Goal: Find specific page/section: Find specific page/section

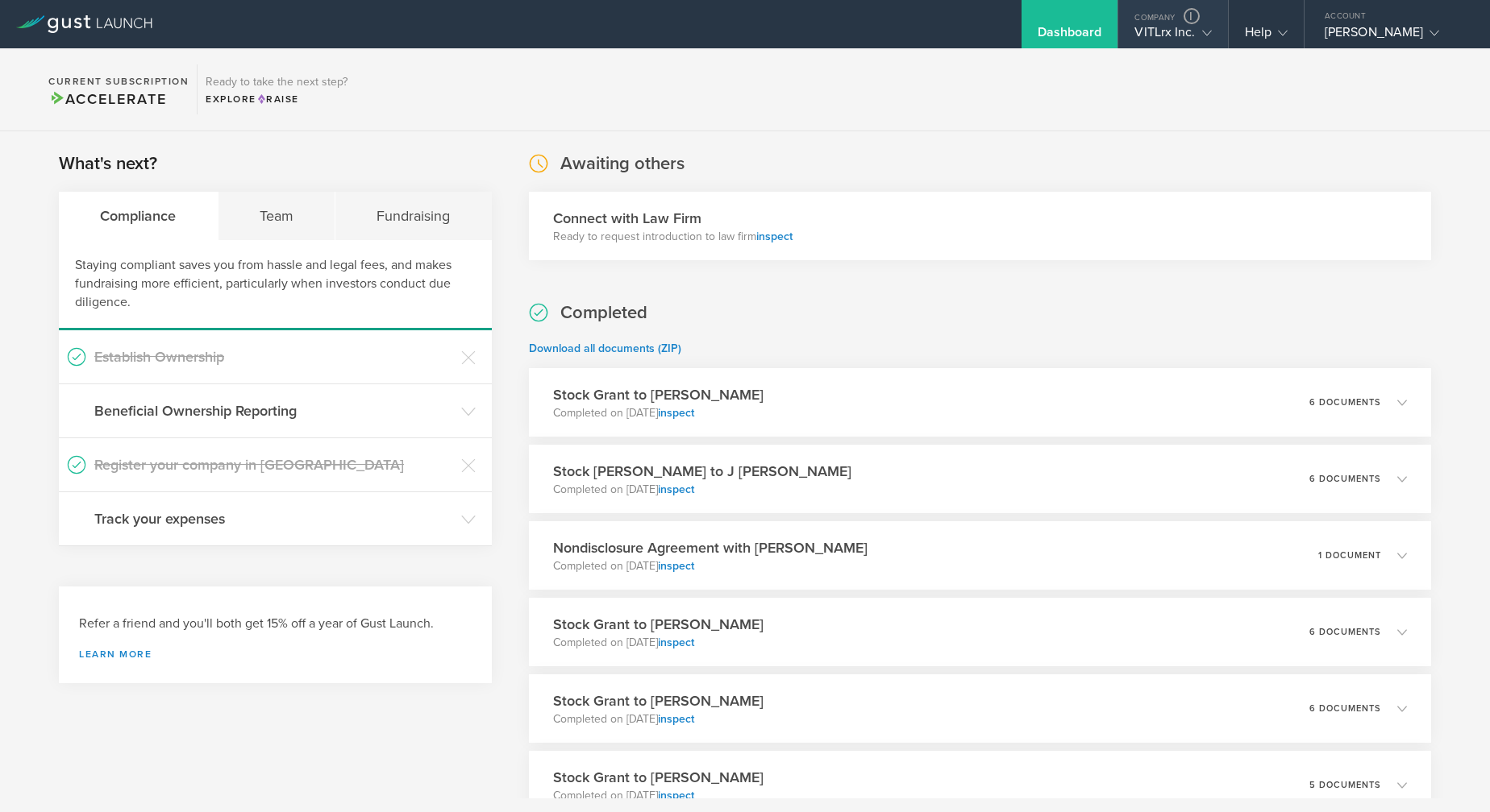
click at [1143, 35] on div "VITLrx Inc." at bounding box center [1172, 36] width 77 height 24
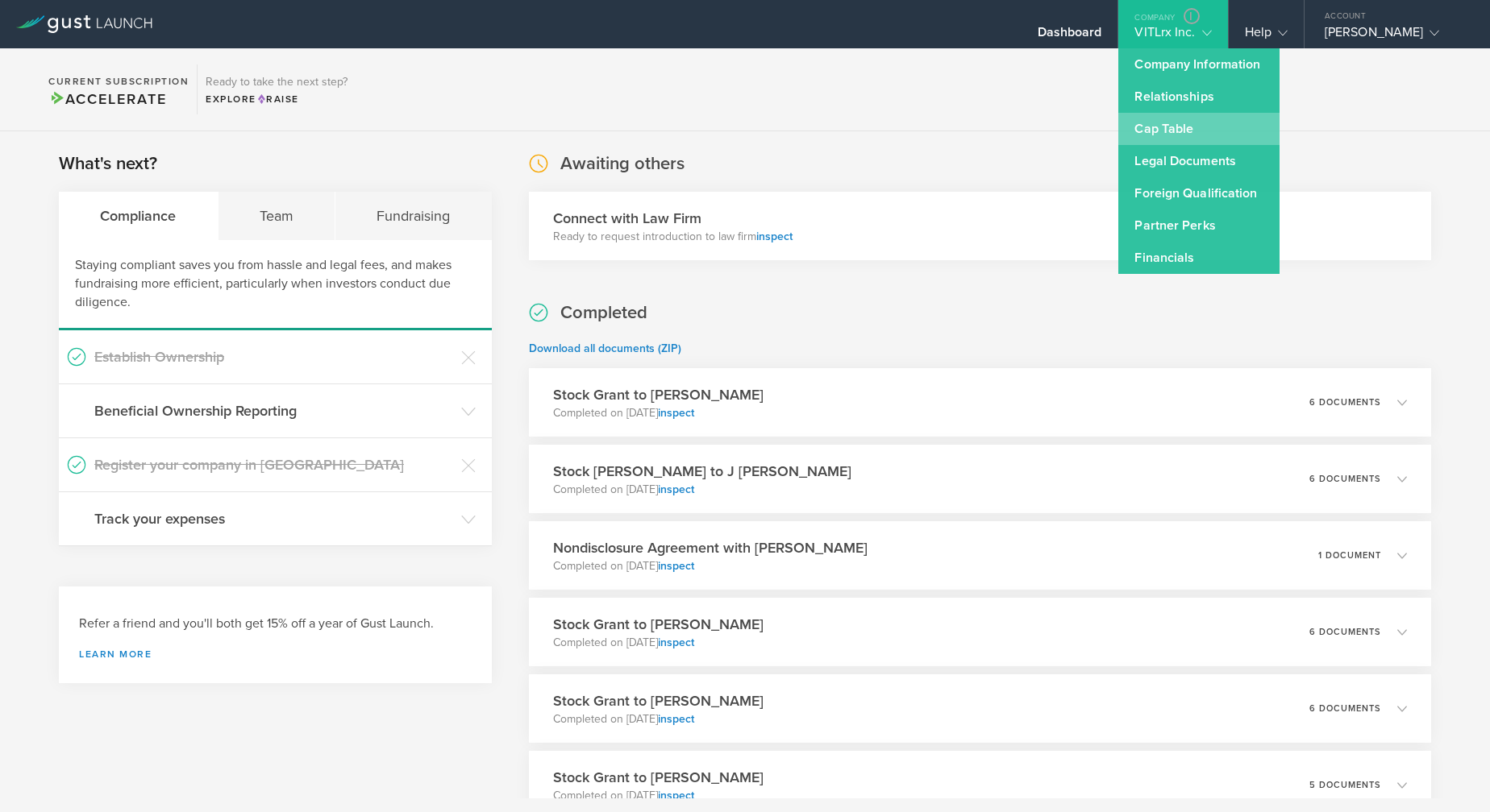
click at [1148, 117] on link "Cap Table" at bounding box center [1198, 128] width 161 height 32
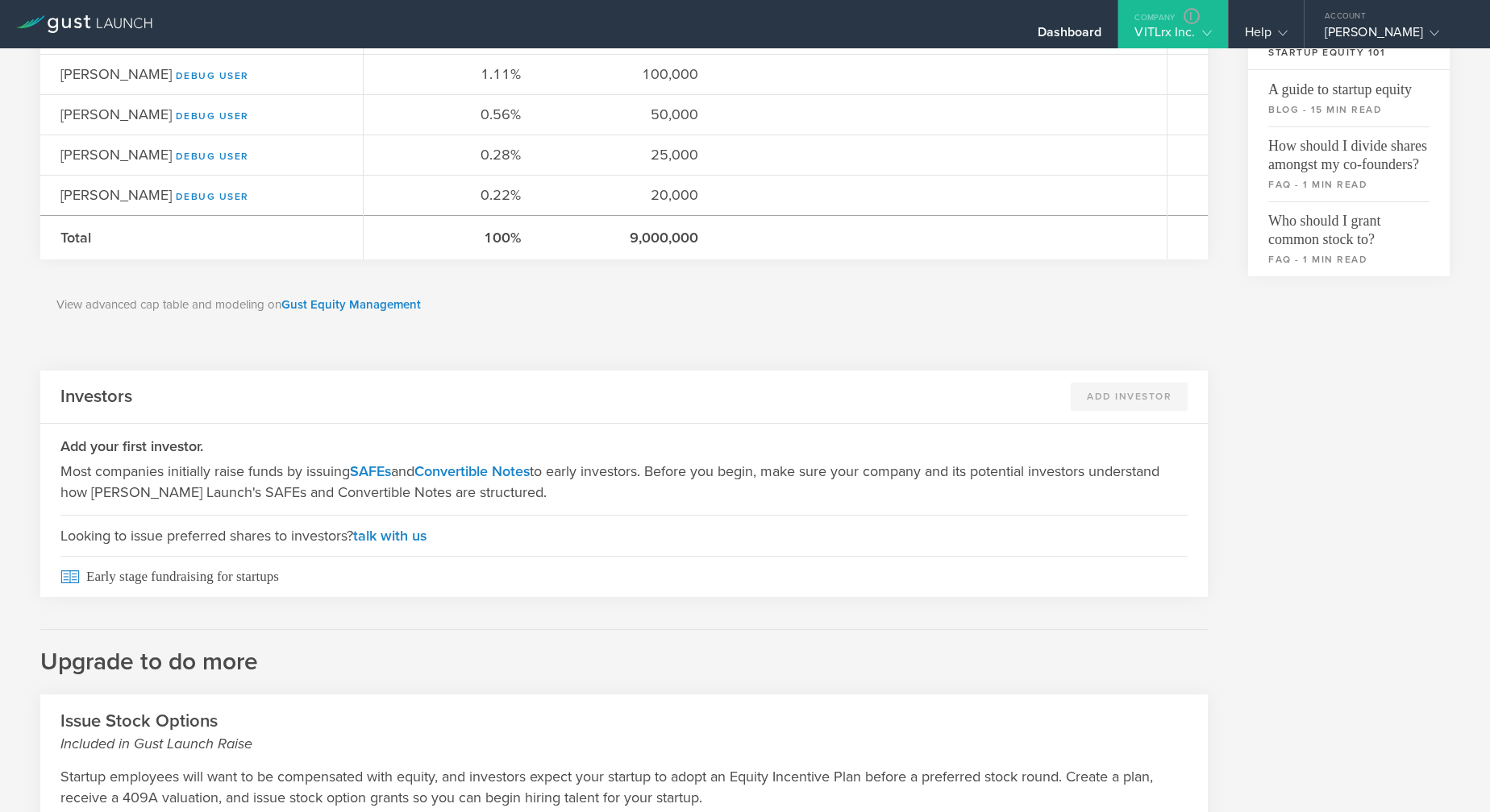
scroll to position [513, 0]
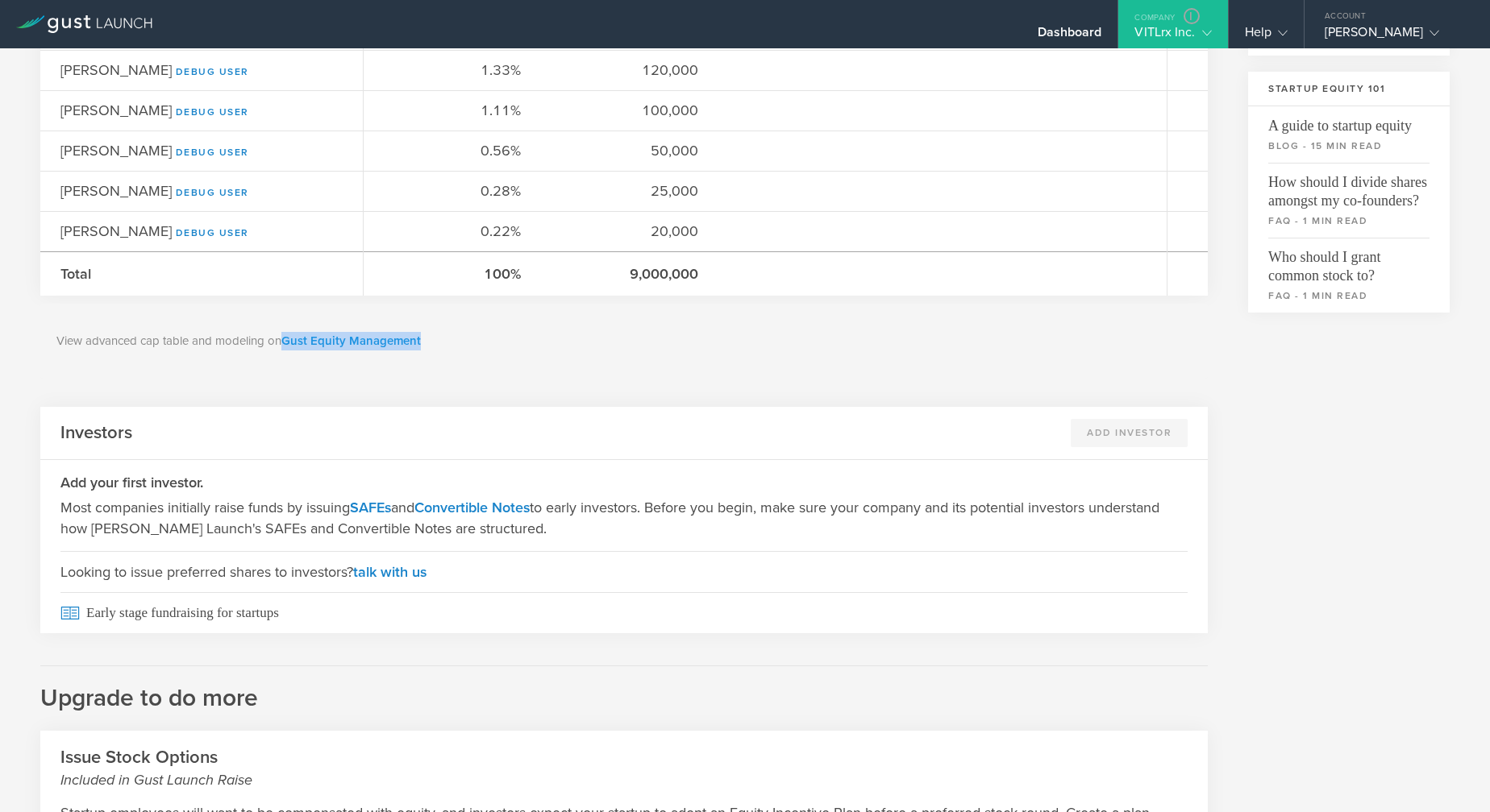
drag, startPoint x: 438, startPoint y: 342, endPoint x: 286, endPoint y: 342, distance: 152.0
click at [286, 342] on p "View advanced cap table and modeling on Gust Equity Management" at bounding box center [624, 341] width 1135 height 18
copy link "Gust Equity Management"
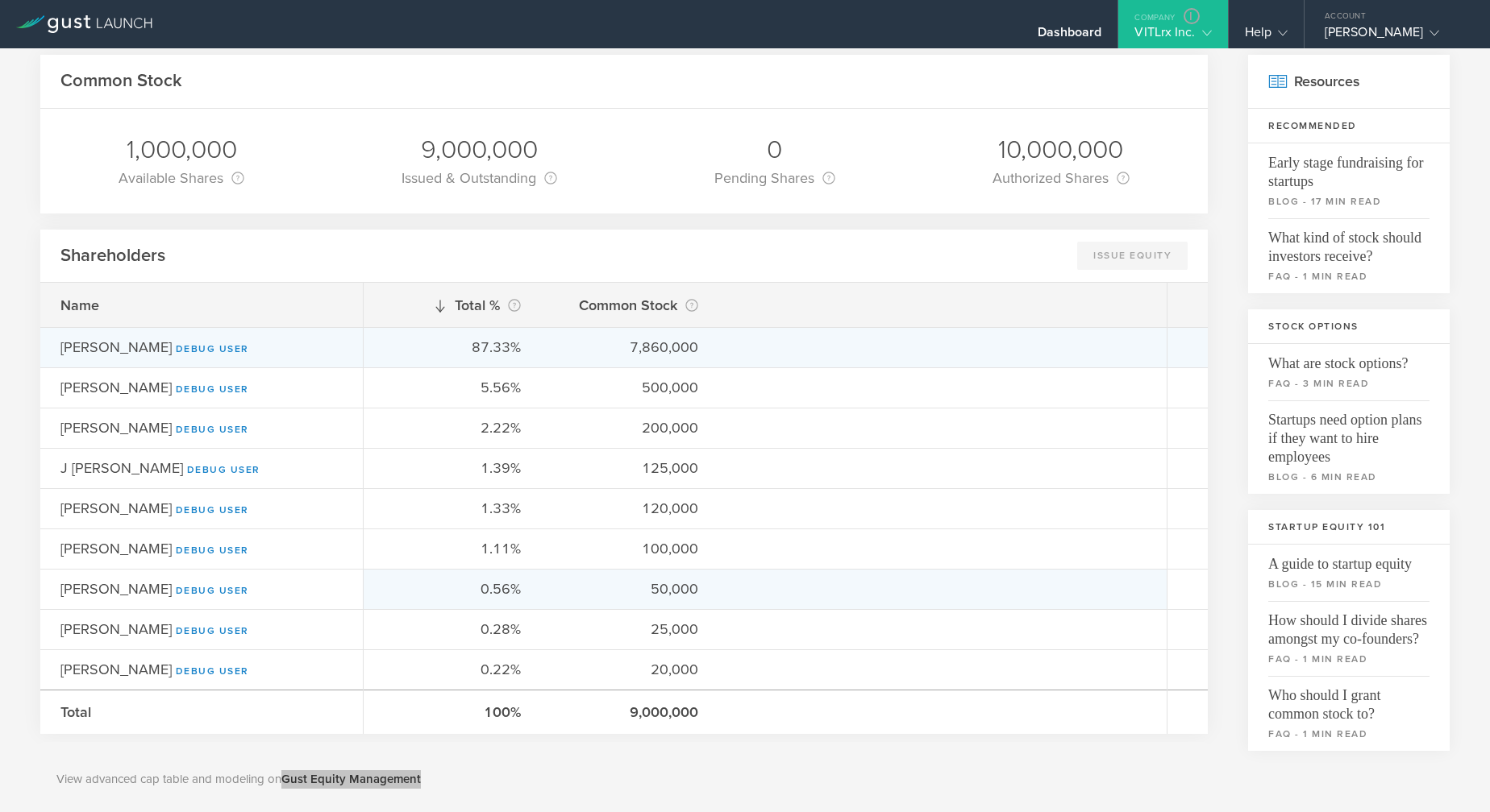
scroll to position [81, 0]
